Goal: Find specific page/section

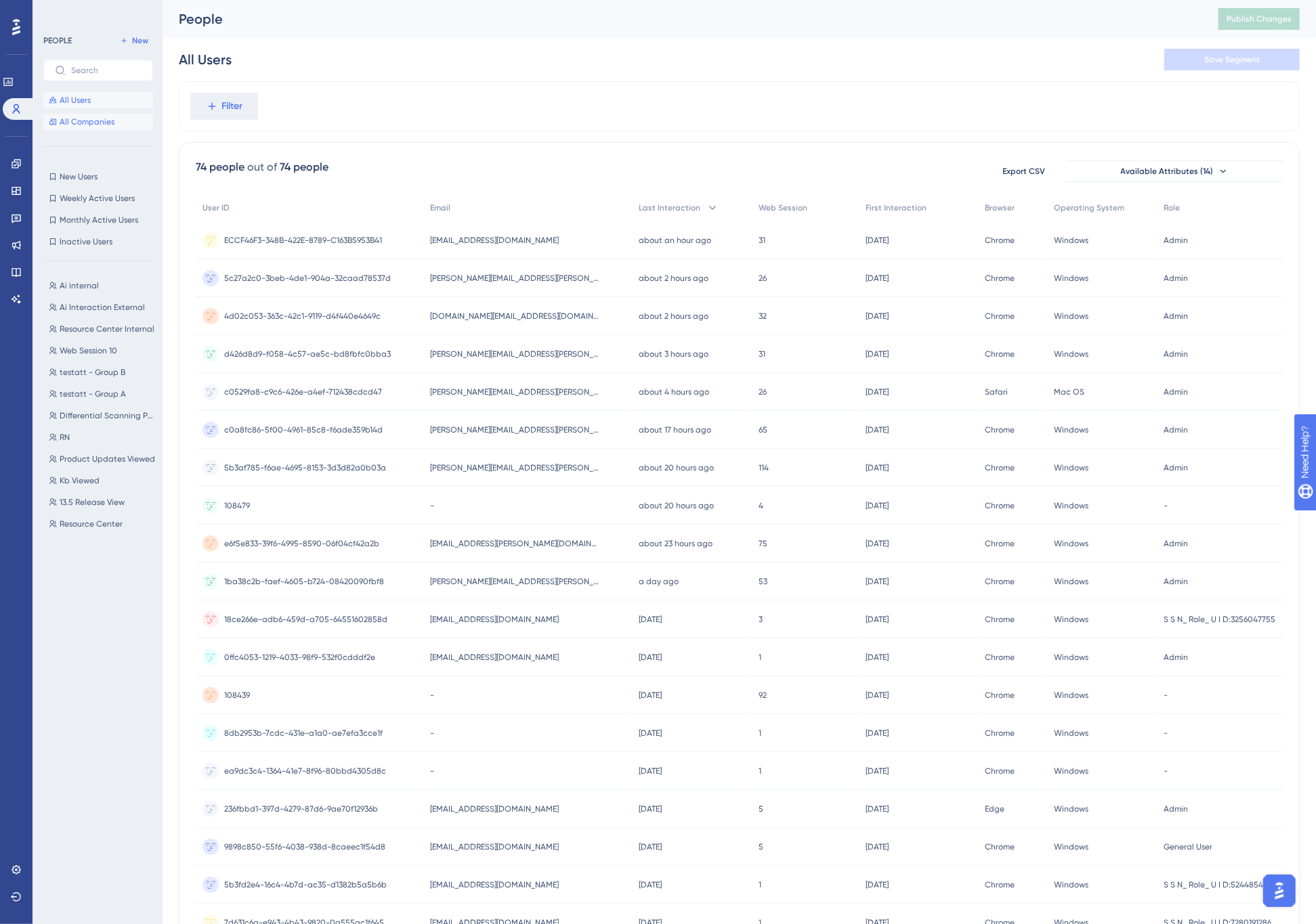
drag, startPoint x: 0, startPoint y: 0, endPoint x: 64, endPoint y: 113, distance: 129.9
click at [63, 114] on button "All Companies" at bounding box center [98, 122] width 110 height 16
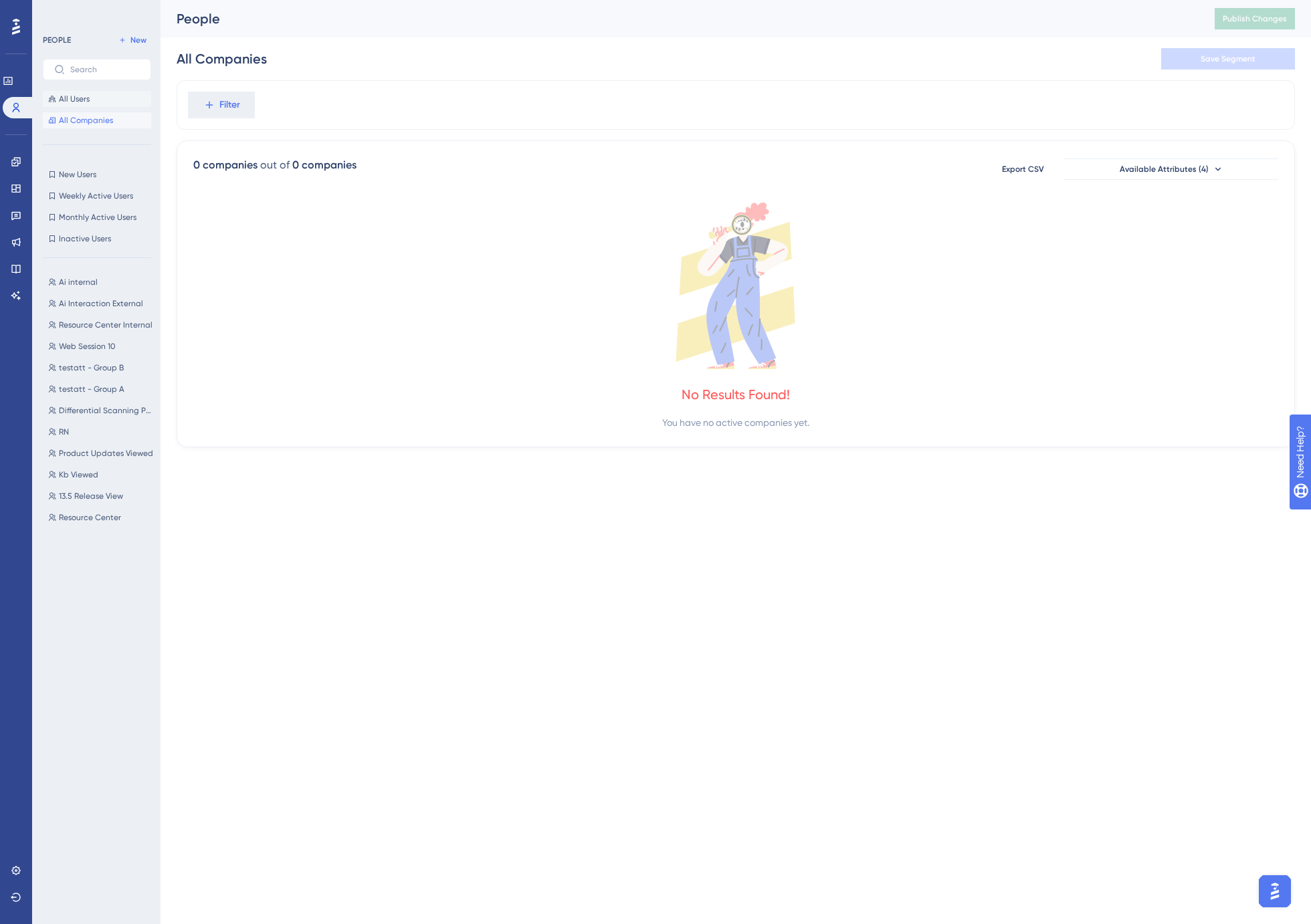
click at [79, 97] on span "All Users" at bounding box center [74, 99] width 31 height 11
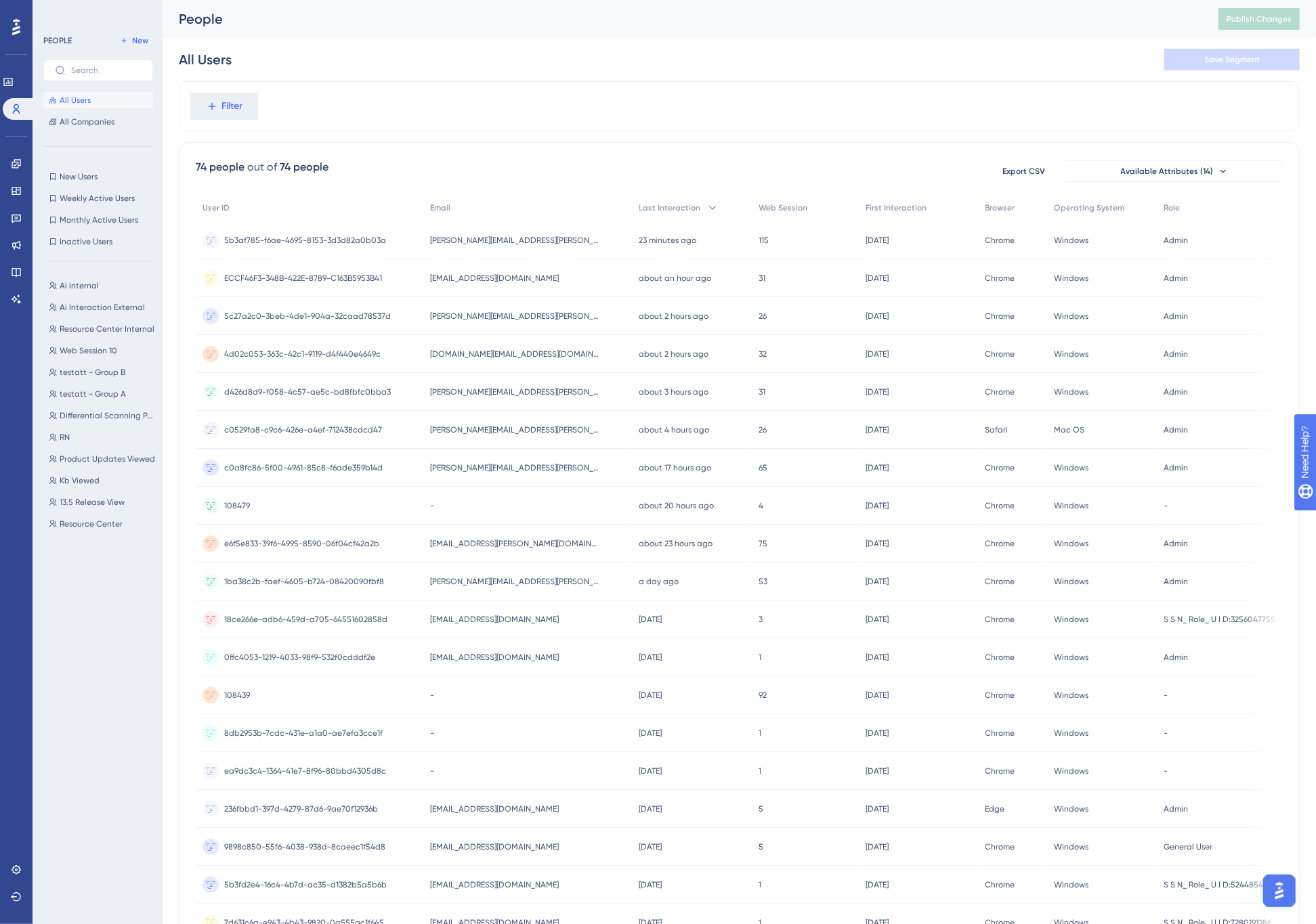
click at [682, 96] on div "Filter" at bounding box center [739, 106] width 1120 height 50
click at [488, 314] on span "[PERSON_NAME][EMAIL_ADDRESS][PERSON_NAME][DOMAIN_NAME]" at bounding box center [514, 315] width 169 height 11
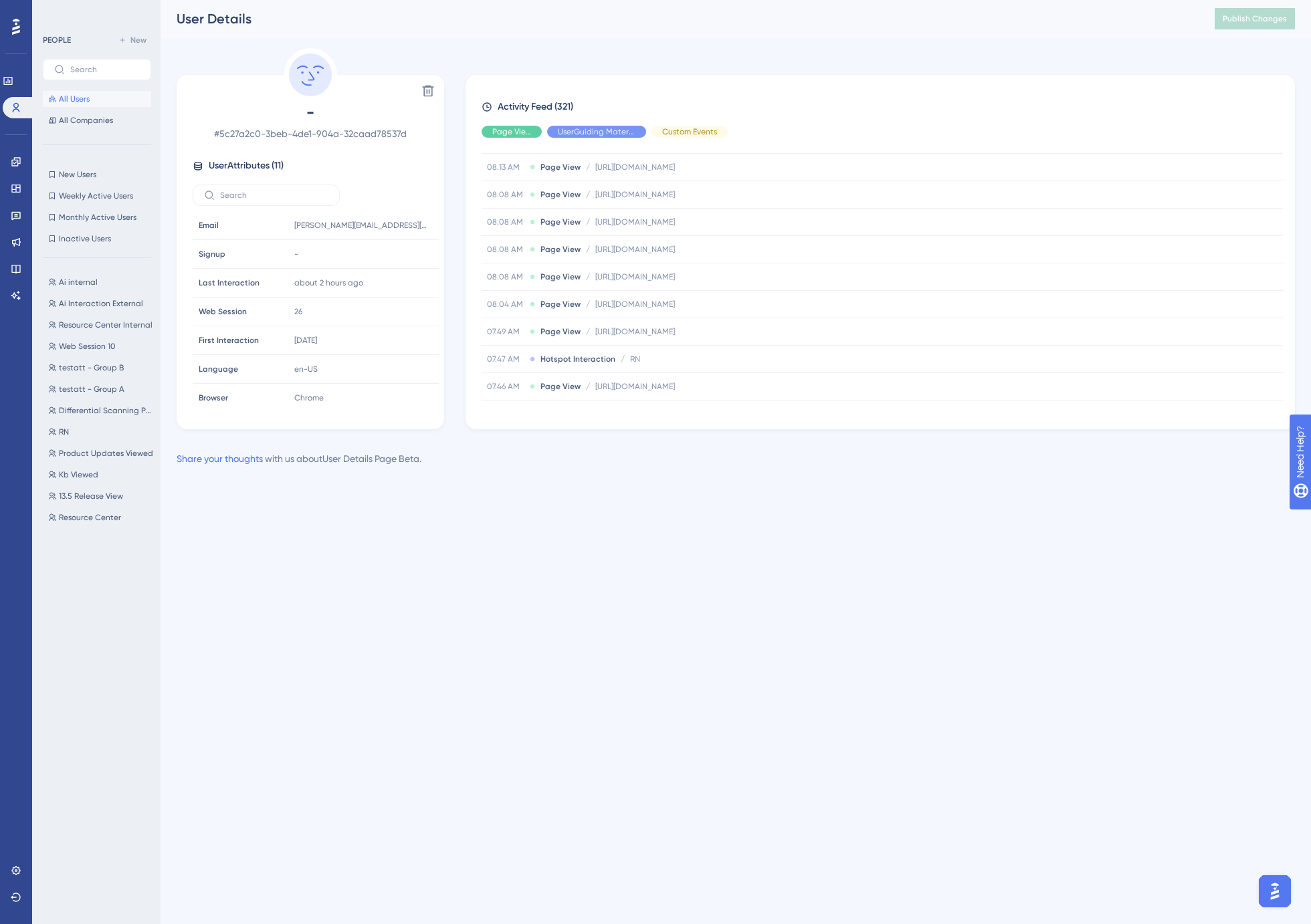
scroll to position [1189, 0]
